Goal: Find specific page/section: Find specific page/section

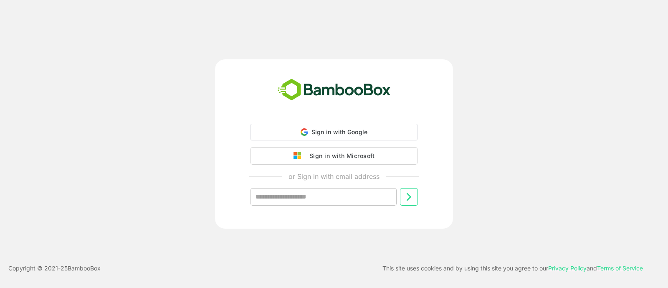
click at [299, 154] on img at bounding box center [300, 156] width 12 height 8
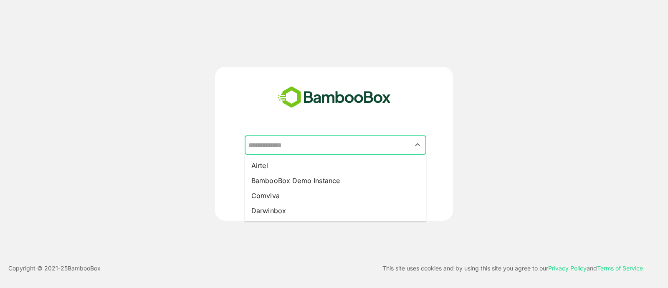
click at [281, 143] on input "text" at bounding box center [335, 145] width 178 height 16
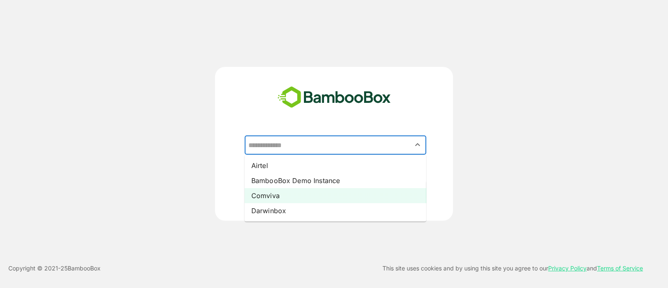
click at [283, 193] on li "Comviva" at bounding box center [336, 195] width 182 height 15
type input "*******"
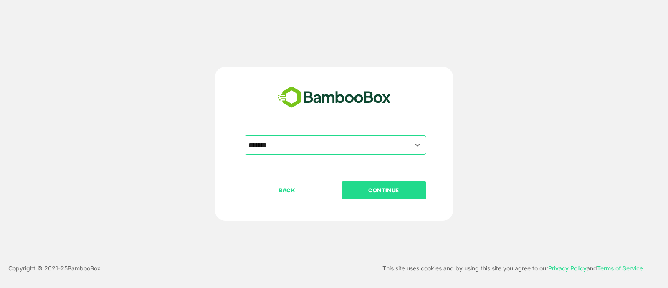
click at [379, 189] on p "CONTINUE" at bounding box center [384, 189] width 84 height 9
click at [386, 185] on p "CONTINUE" at bounding box center [384, 189] width 84 height 9
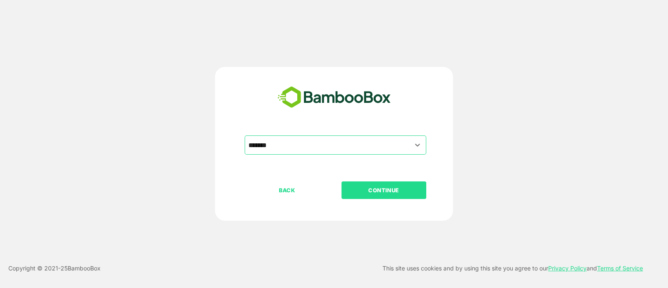
click at [386, 185] on p "CONTINUE" at bounding box center [384, 189] width 84 height 9
click at [337, 234] on div "BACK CONTINUE" at bounding box center [341, 216] width 193 height 71
click at [388, 190] on p "CONTINUE" at bounding box center [384, 189] width 84 height 9
click at [418, 143] on icon "Open" at bounding box center [418, 145] width 10 height 10
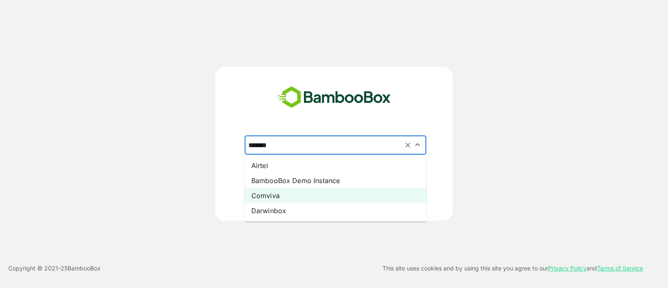
click at [281, 196] on li "Comviva" at bounding box center [336, 195] width 182 height 15
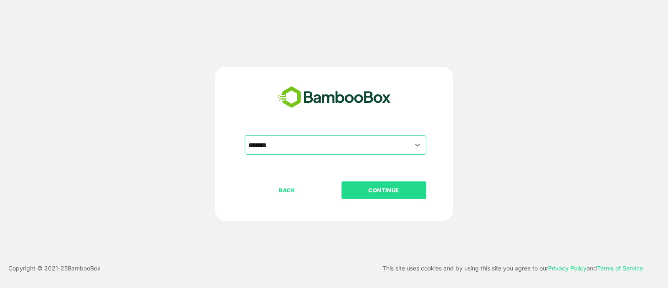
click at [359, 185] on button "CONTINUE" at bounding box center [384, 190] width 85 height 18
click at [352, 144] on input "*******" at bounding box center [335, 145] width 178 height 16
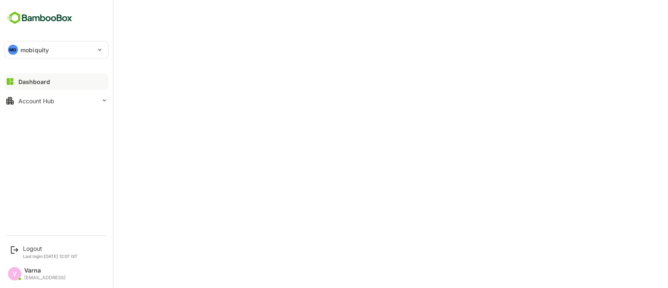
click at [29, 50] on p "mobiquity" at bounding box center [34, 50] width 28 height 9
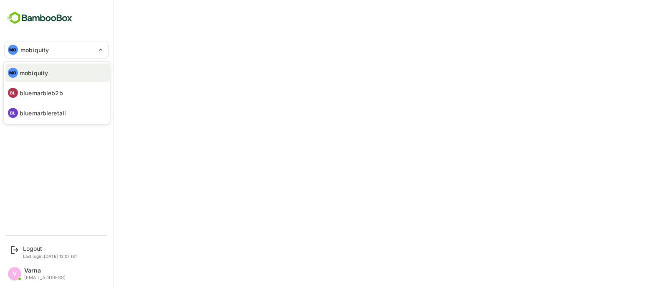
click at [153, 23] on div at bounding box center [334, 144] width 668 height 288
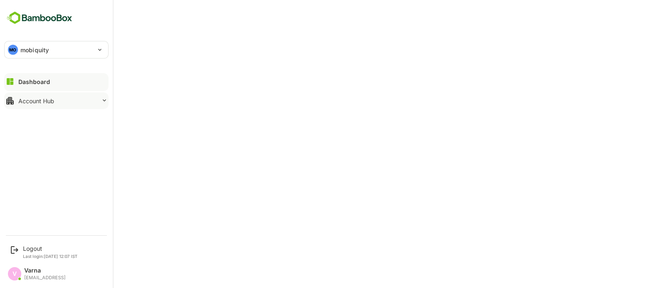
click at [76, 95] on button "Account Hub" at bounding box center [56, 100] width 104 height 17
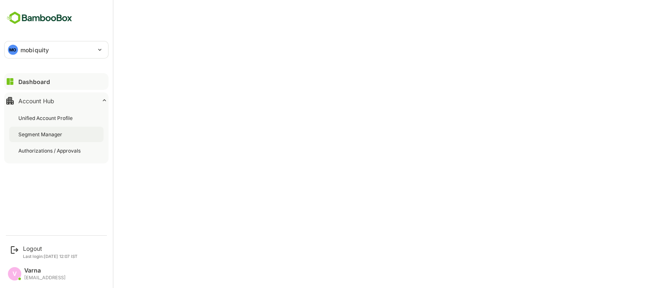
click at [61, 139] on div "Segment Manager" at bounding box center [56, 134] width 94 height 15
click at [38, 84] on div "Dashboard" at bounding box center [33, 81] width 30 height 7
